Goal: Task Accomplishment & Management: Manage account settings

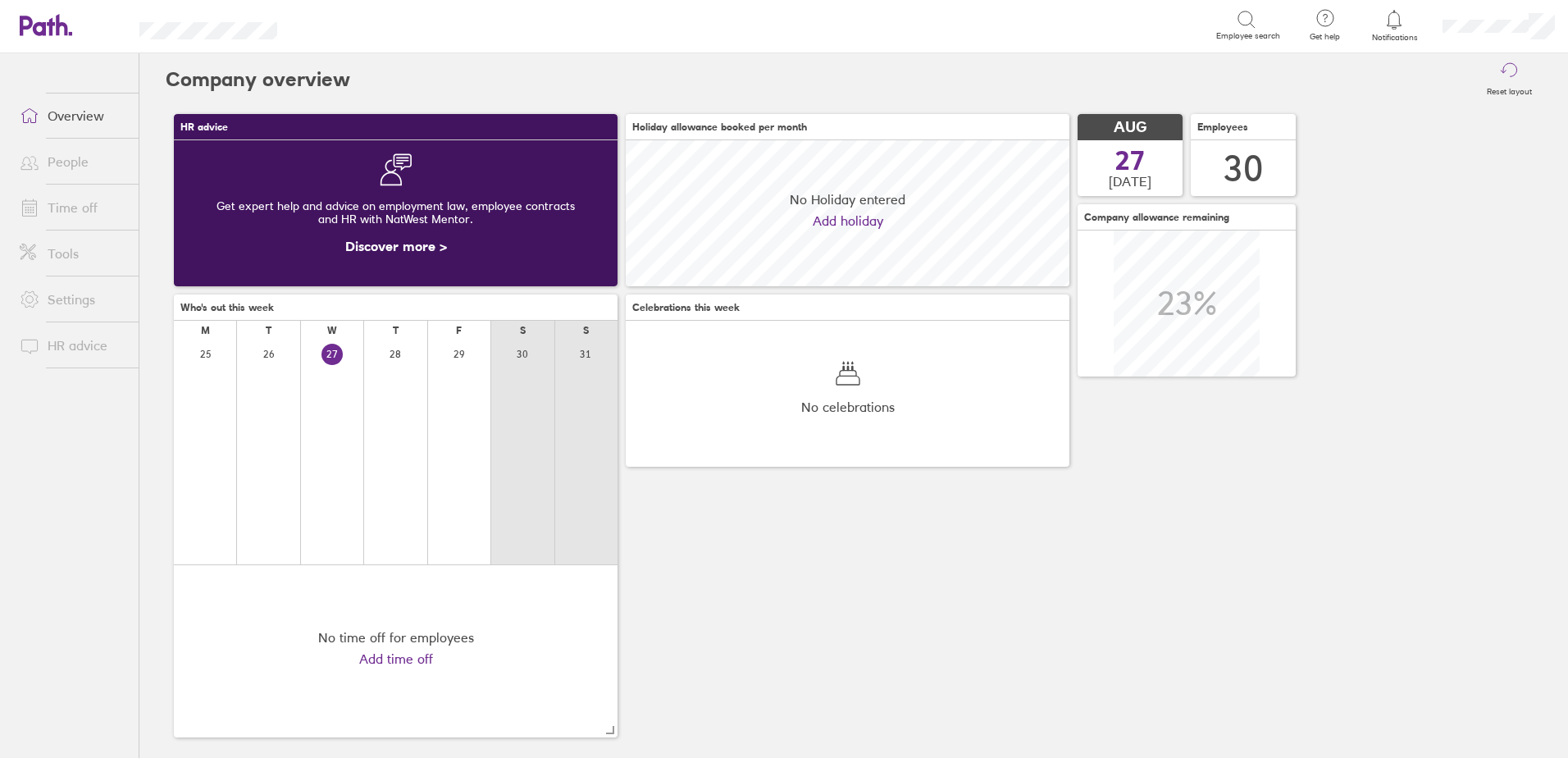
scroll to position [146, 443]
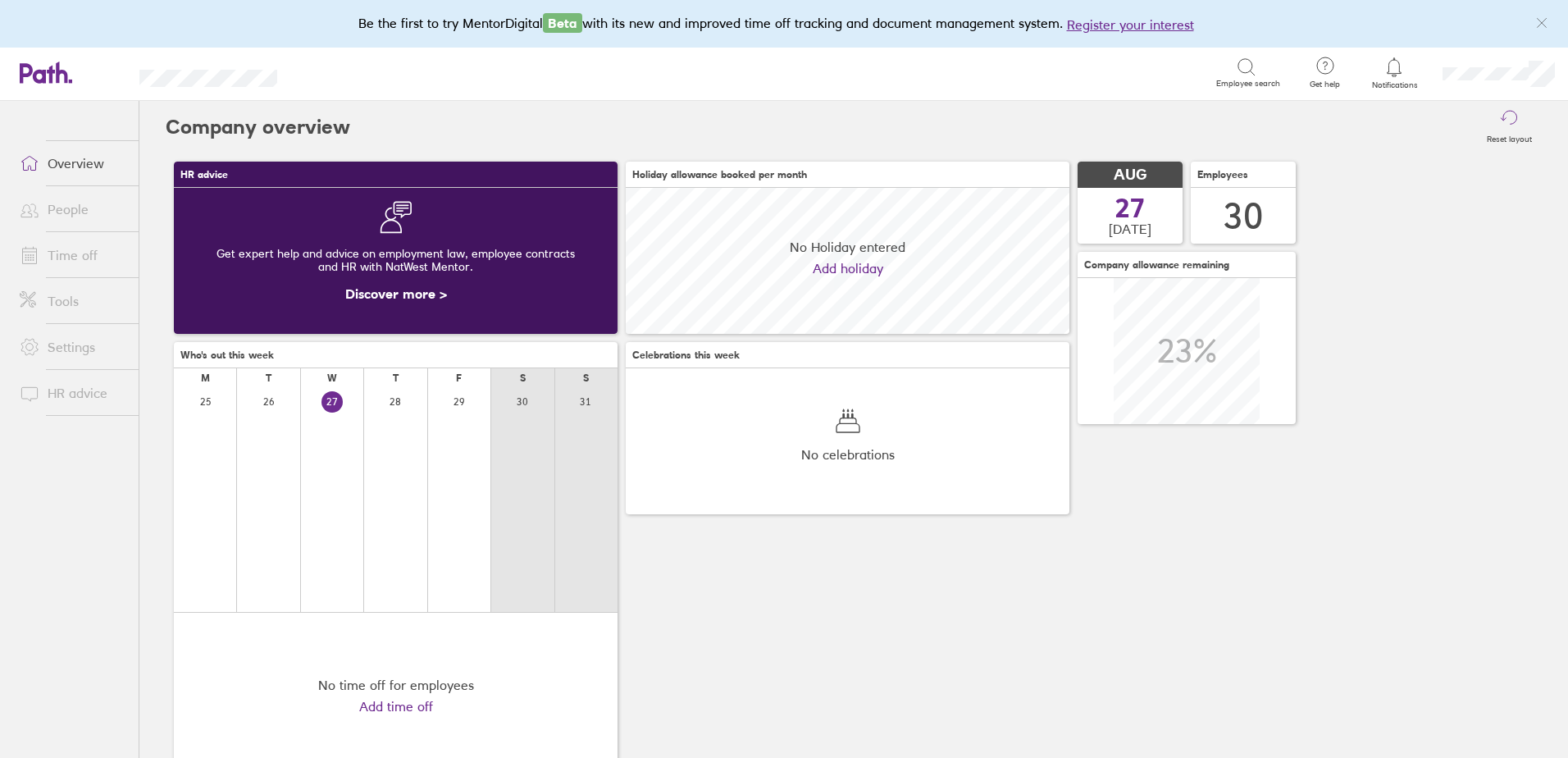
click at [83, 206] on link "People" at bounding box center [73, 209] width 132 height 33
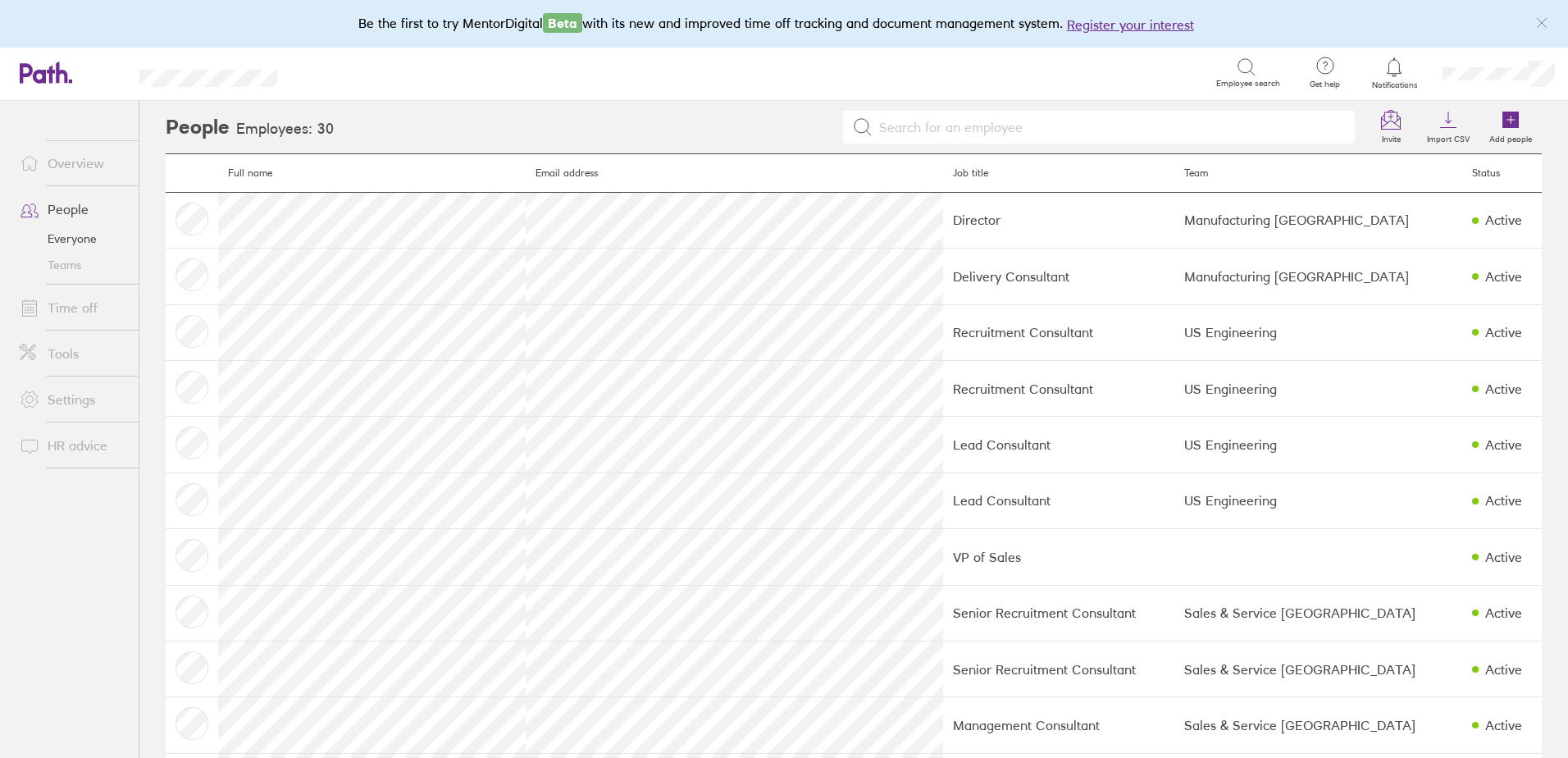
click at [95, 297] on link "Time off" at bounding box center [73, 308] width 132 height 33
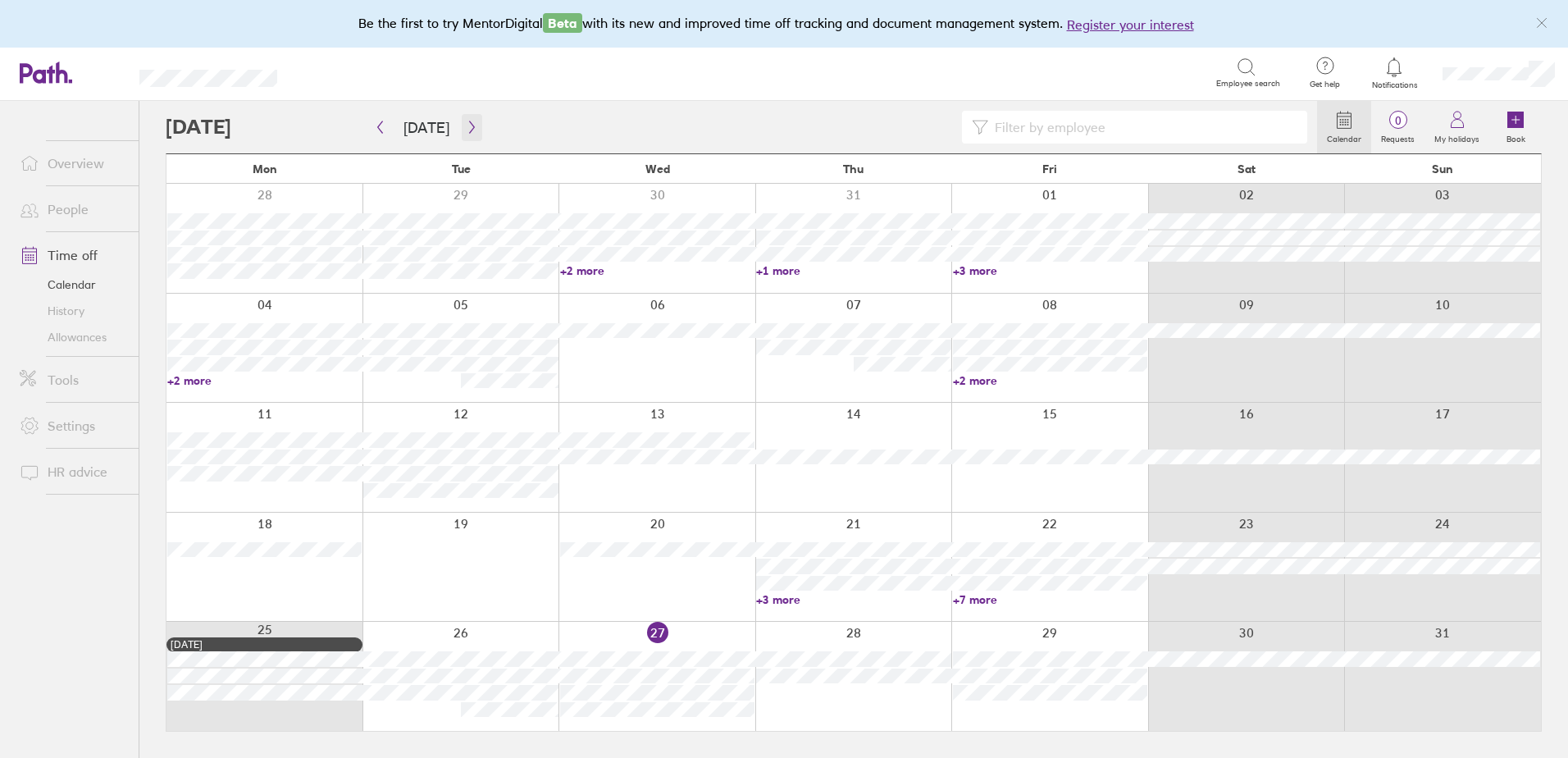
click at [461, 114] on button "button" at bounding box center [472, 127] width 21 height 27
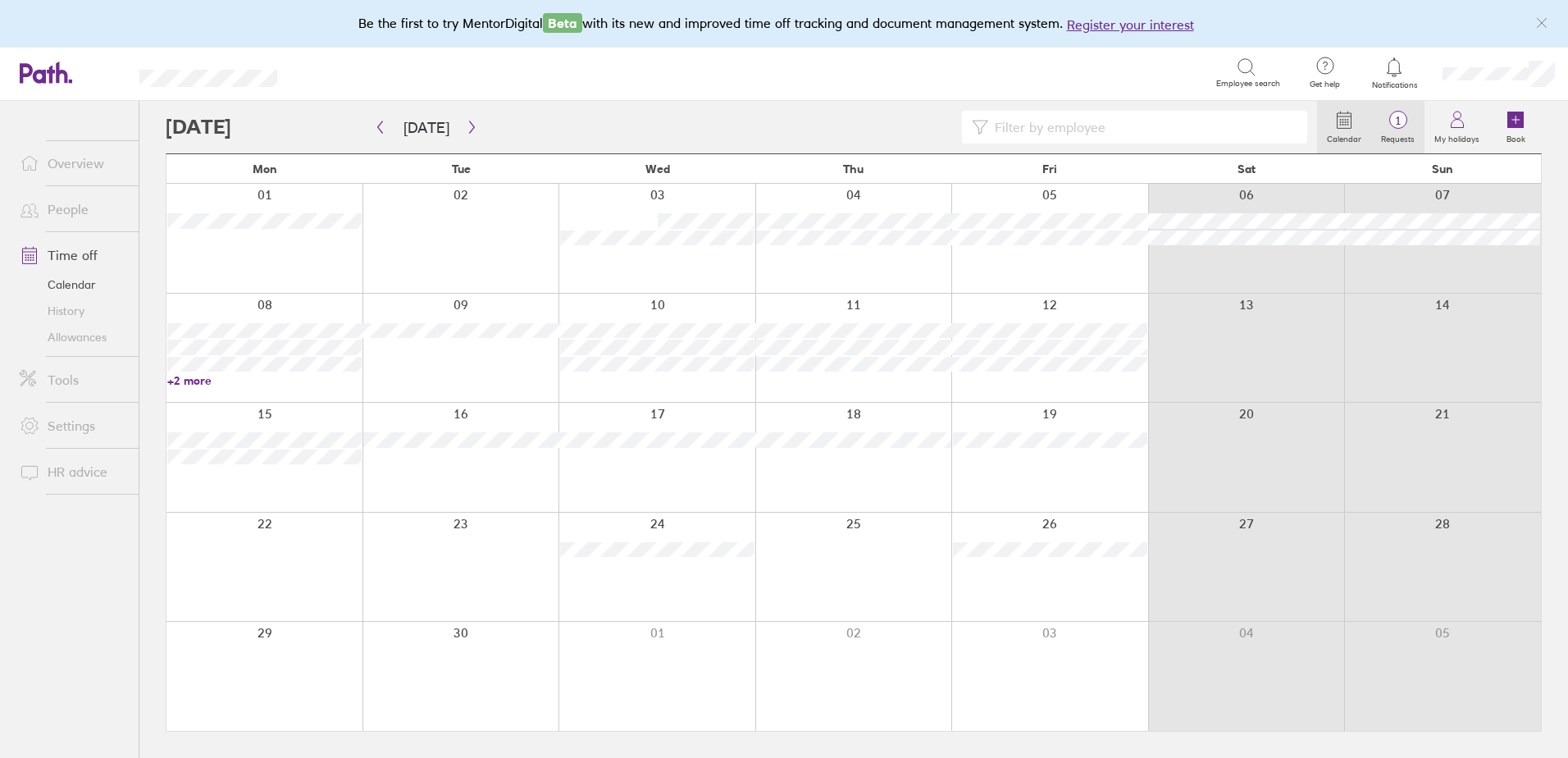
click at [1395, 127] on span "1" at bounding box center [1398, 120] width 53 height 13
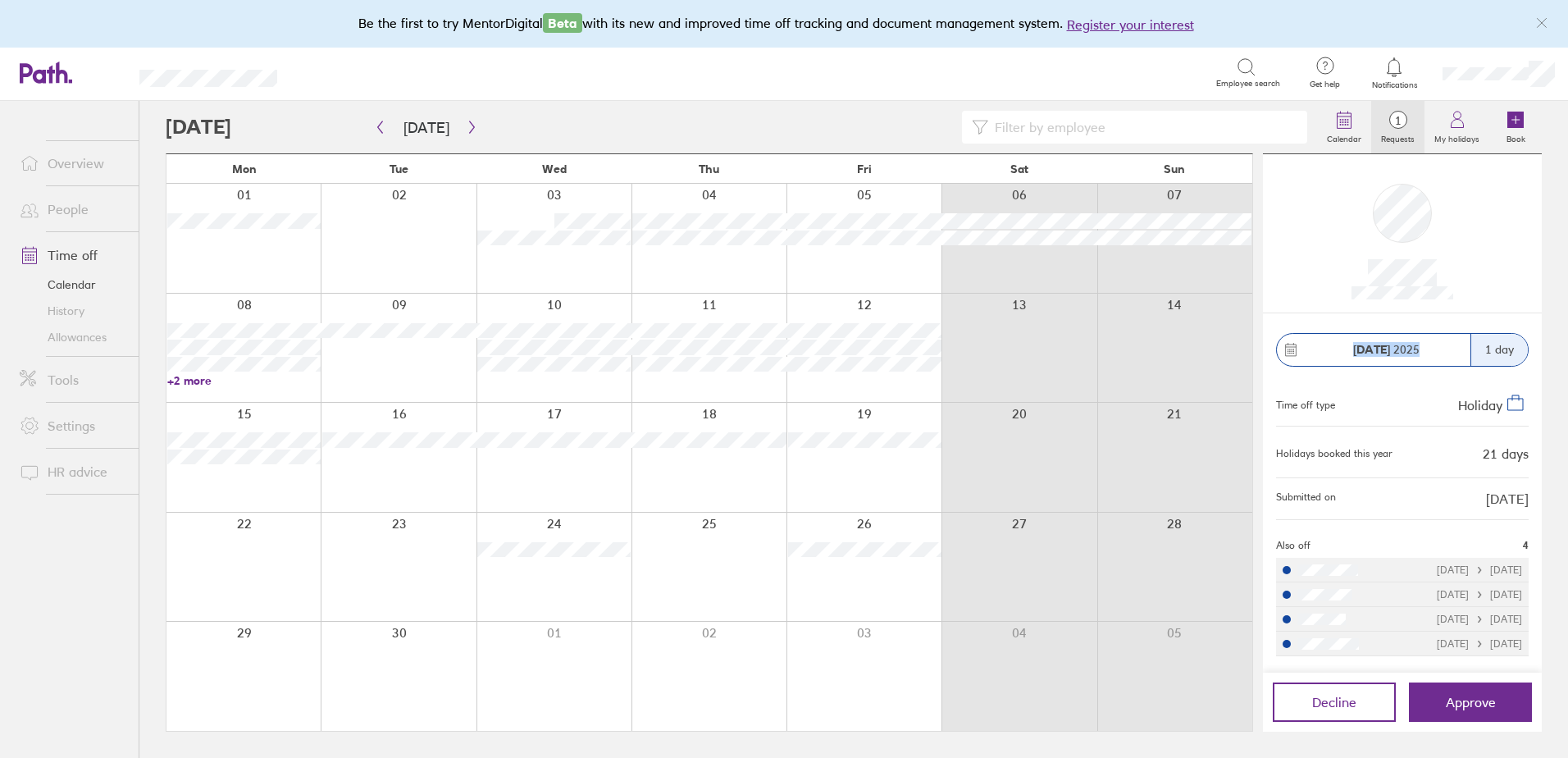
drag, startPoint x: 1431, startPoint y: 348, endPoint x: 1351, endPoint y: 356, distance: 80.4
click at [1351, 356] on div "[DATE]" at bounding box center [1385, 349] width 169 height 13
drag, startPoint x: 1351, startPoint y: 356, endPoint x: 1358, endPoint y: 352, distance: 8.1
copy span "[DATE]"
click at [202, 384] on link "+2 more" at bounding box center [244, 380] width 153 height 15
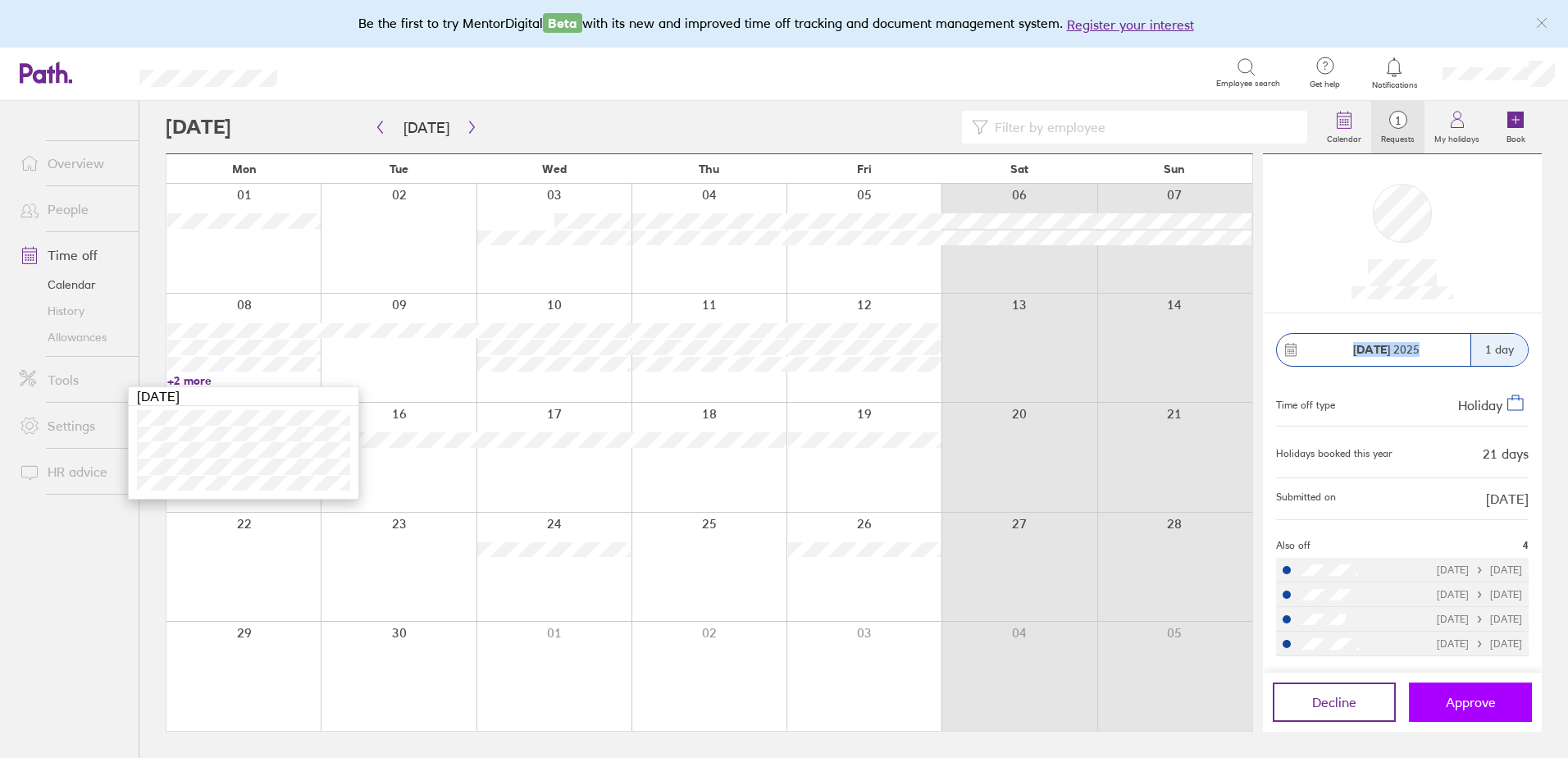
click at [1453, 700] on span "Approve" at bounding box center [1470, 701] width 50 height 15
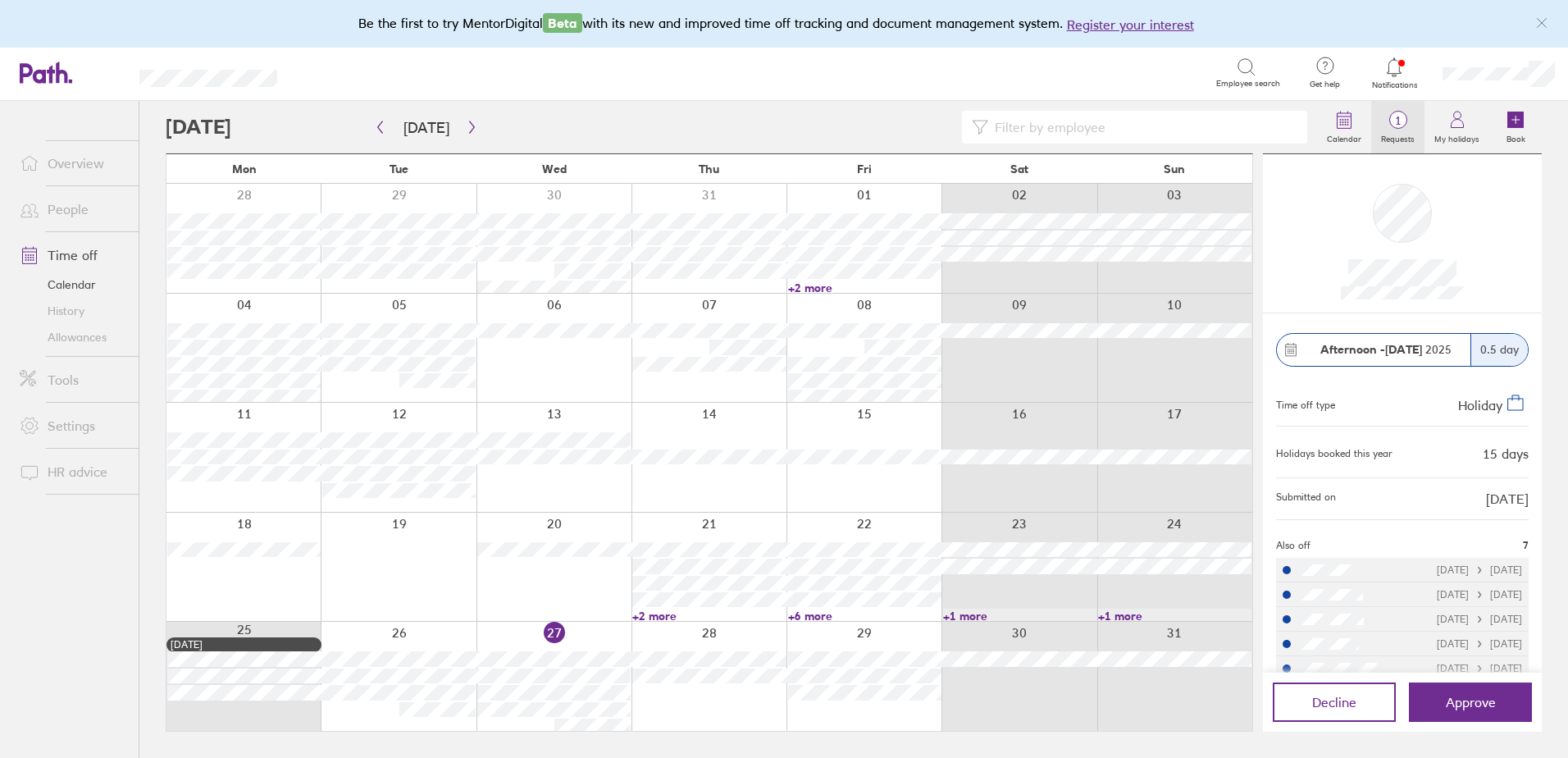
click at [1396, 119] on span "1" at bounding box center [1398, 120] width 53 height 13
click at [1394, 122] on span "1" at bounding box center [1398, 120] width 53 height 13
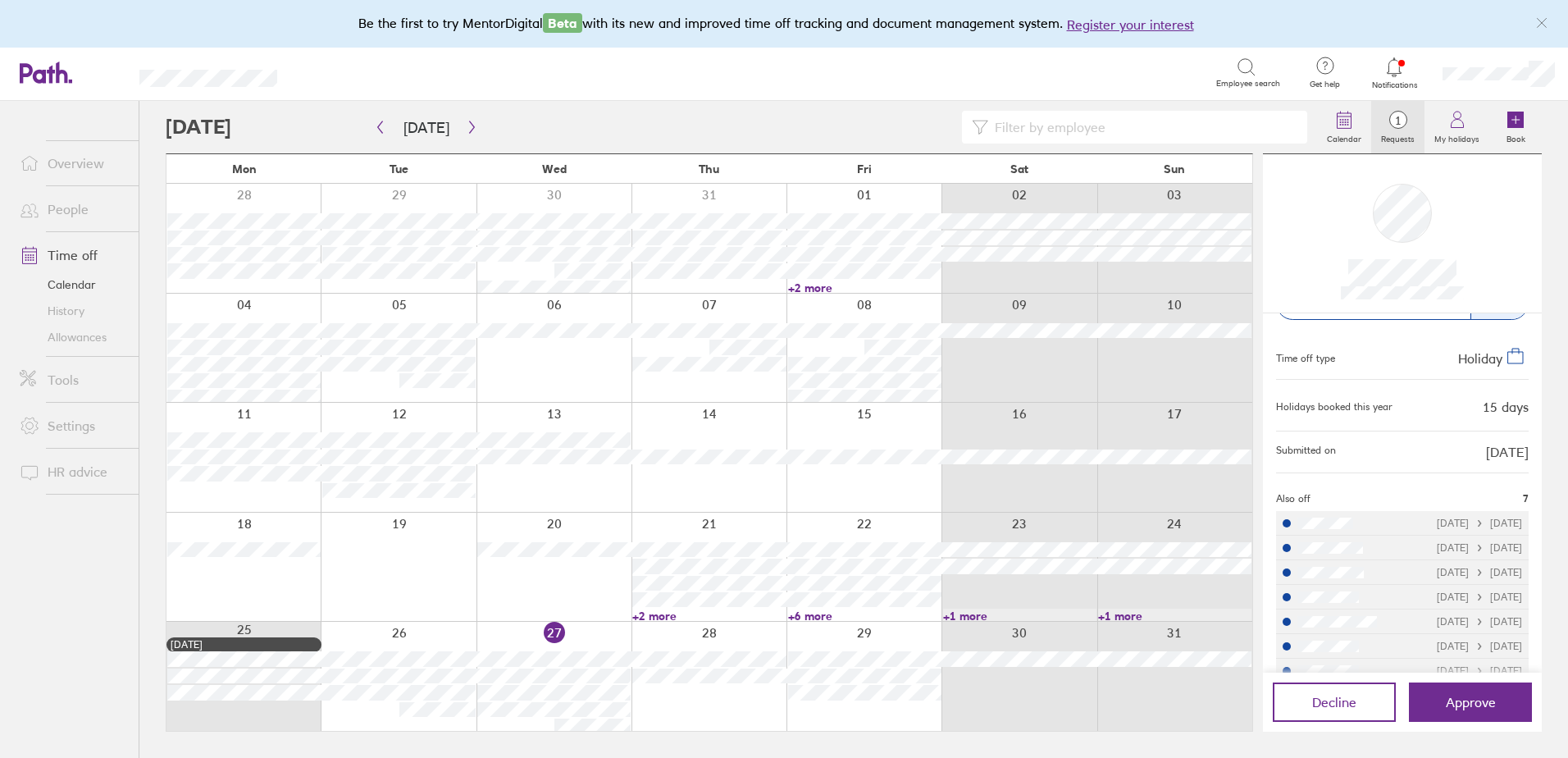
scroll to position [70, 0]
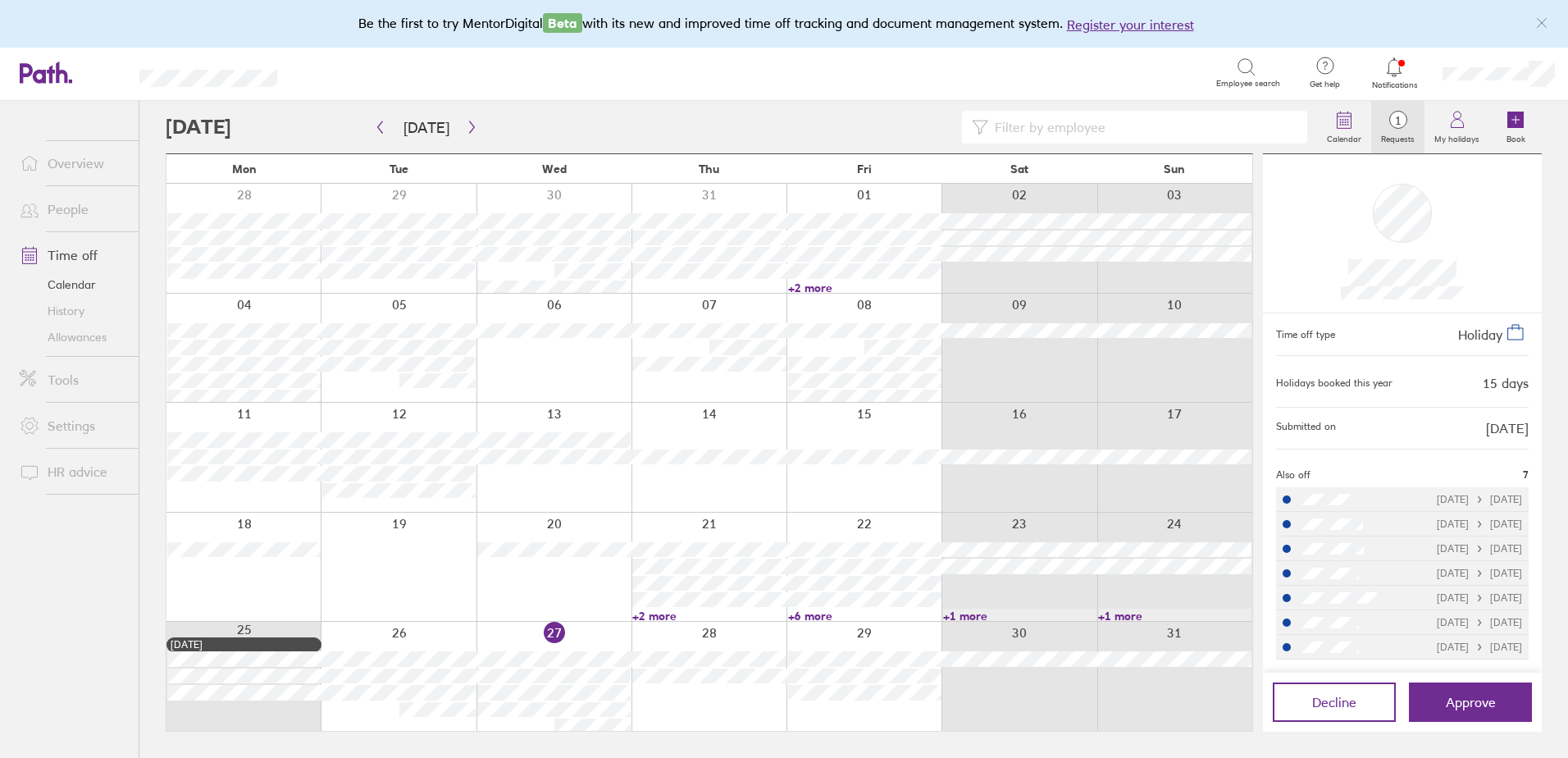
drag, startPoint x: 1443, startPoint y: 423, endPoint x: 1518, endPoint y: 431, distance: 75.4
click at [1518, 431] on div "Afternoon - 27 Aug 2025 0.5 day Time off type Holiday Holidays booked this year…" at bounding box center [1402, 493] width 278 height 359
drag, startPoint x: 1518, startPoint y: 431, endPoint x: 1495, endPoint y: 430, distance: 23.0
click at [1495, 430] on span "[DATE]" at bounding box center [1507, 428] width 43 height 15
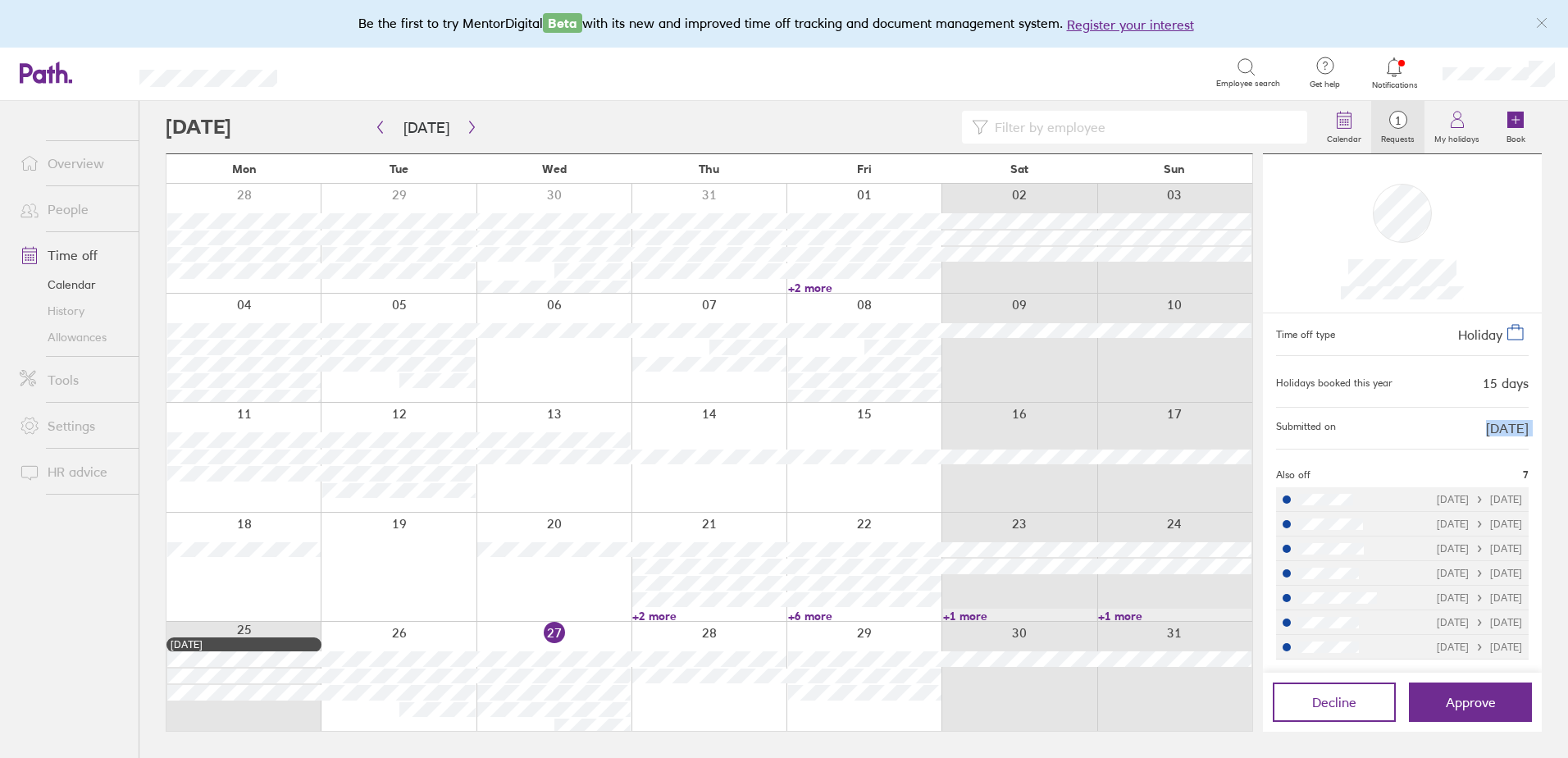
click at [1495, 430] on span "[DATE]" at bounding box center [1507, 428] width 43 height 15
